Goal: Browse casually: Explore the website without a specific task or goal

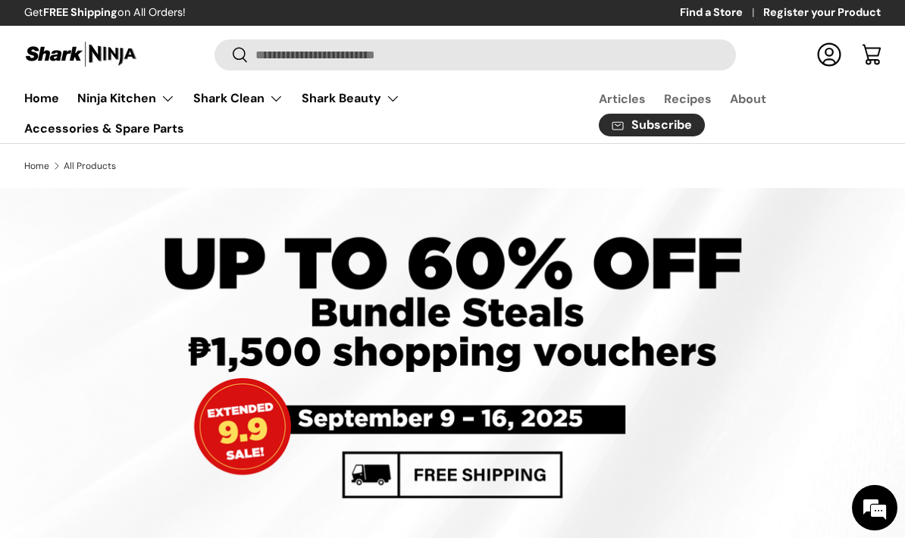
click at [891, 519] on em at bounding box center [875, 508] width 41 height 41
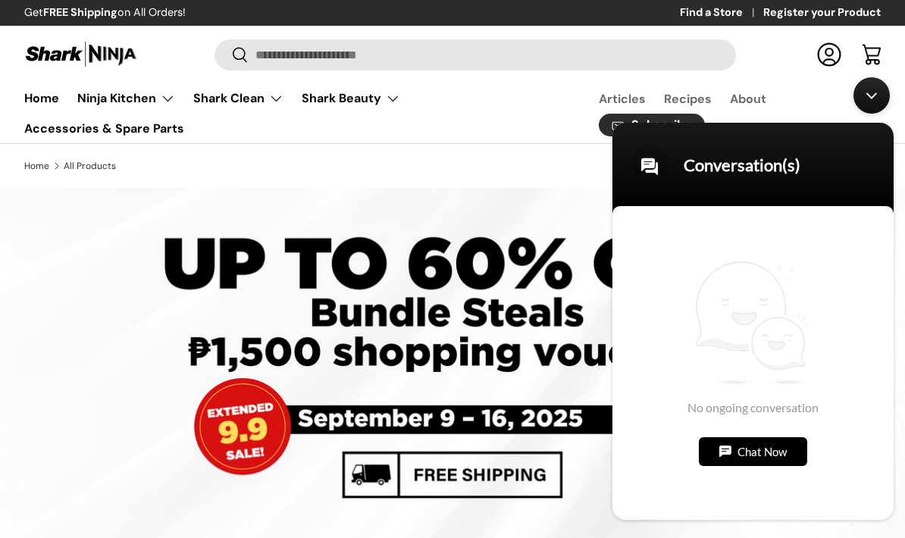
click at [899, 500] on body "Conversation(s) We're online! No ongoing conversation Chat Now" at bounding box center [753, 298] width 296 height 458
click at [899, 498] on body "Conversation(s) We're online! No ongoing conversation Chat Now" at bounding box center [753, 298] width 296 height 458
click at [904, 497] on div at bounding box center [452, 367] width 905 height 359
click at [880, 478] on div "No ongoing conversation Chat Now" at bounding box center [753, 362] width 281 height 314
click at [3, 347] on div at bounding box center [452, 367] width 905 height 359
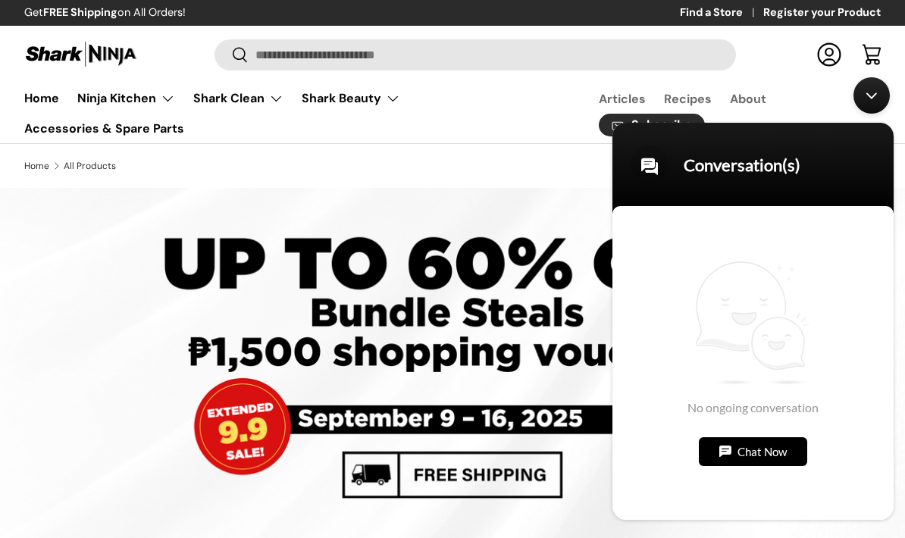
click at [0, 359] on div at bounding box center [452, 367] width 905 height 359
click at [0, 379] on div at bounding box center [452, 367] width 905 height 359
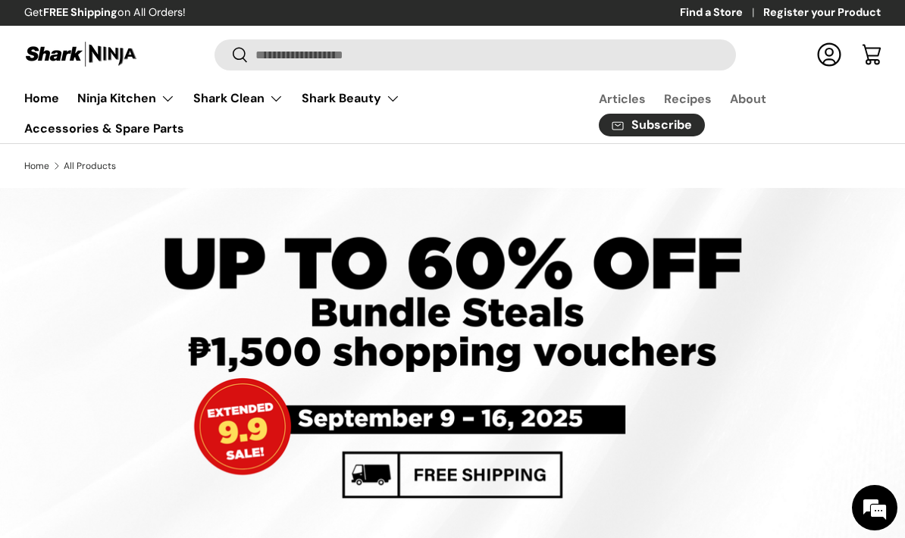
click at [882, 524] on em at bounding box center [875, 508] width 41 height 41
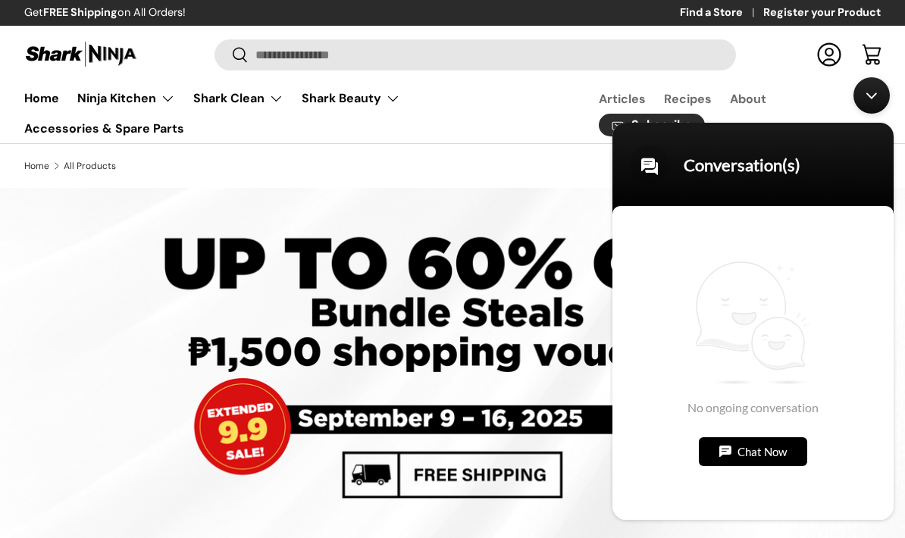
click at [864, 60] on link "Cart" at bounding box center [871, 54] width 33 height 33
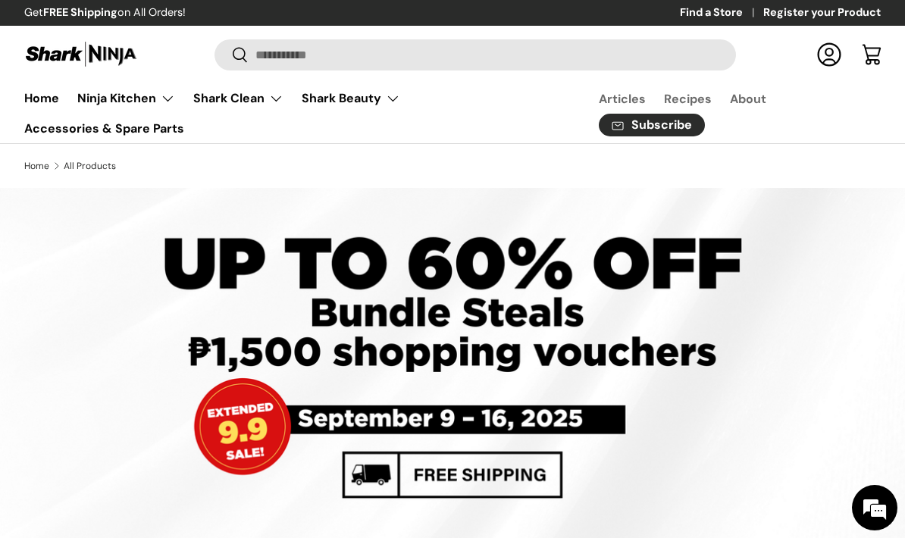
click at [883, 513] on em at bounding box center [875, 508] width 41 height 41
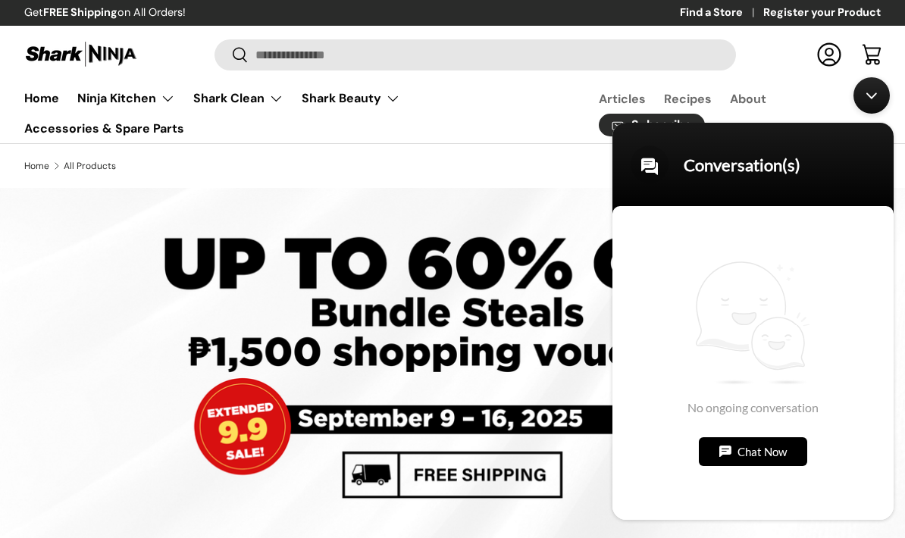
click at [792, 468] on div "No ongoing conversation Chat Now" at bounding box center [753, 362] width 281 height 314
click at [884, 96] on div "Minimize live chat window" at bounding box center [872, 95] width 36 height 36
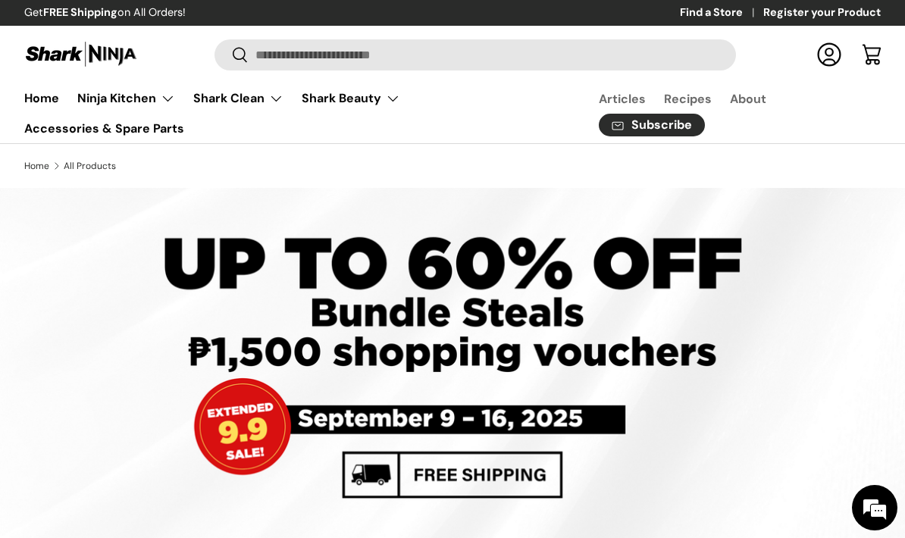
click at [887, 508] on em at bounding box center [875, 508] width 41 height 41
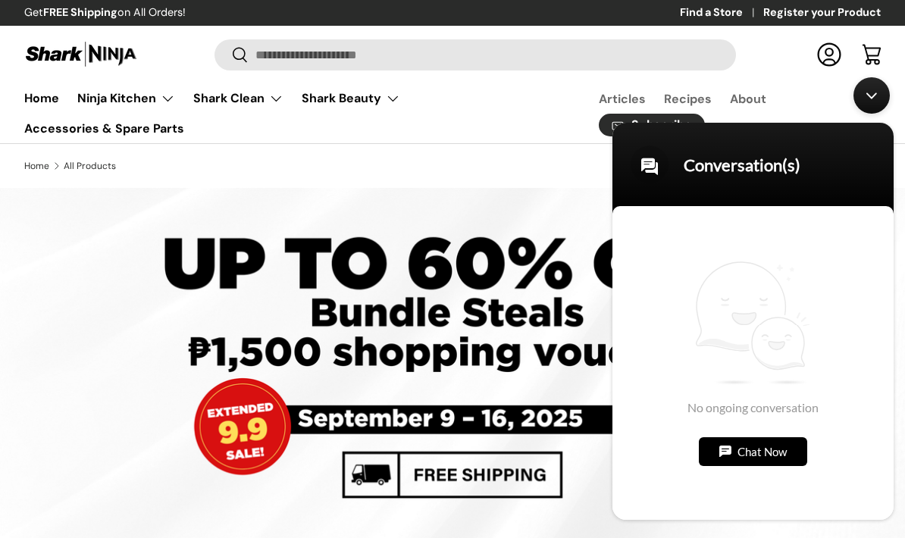
click at [863, 91] on div "Minimize live chat window" at bounding box center [872, 95] width 36 height 36
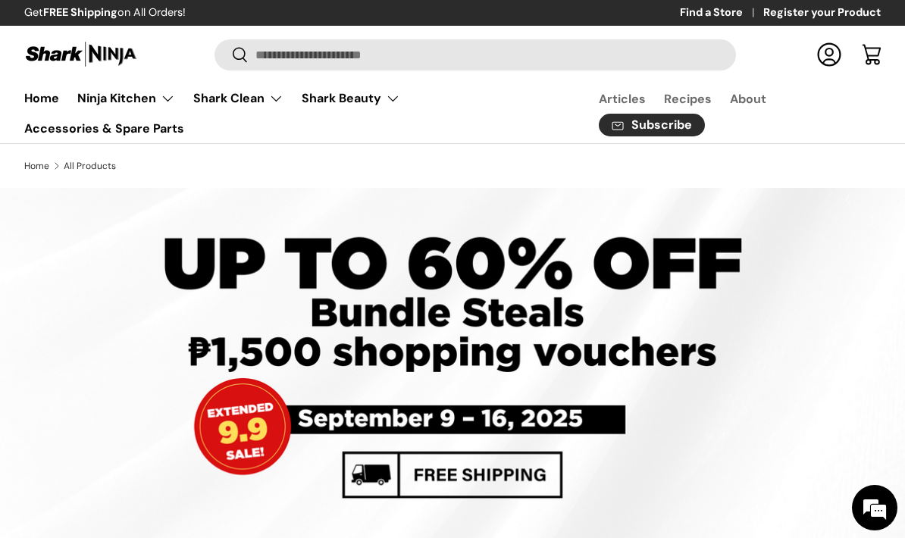
click at [868, 113] on ul "Articles Recipes About Subscribe" at bounding box center [722, 110] width 337 height 53
